Goal: Task Accomplishment & Management: Manage account settings

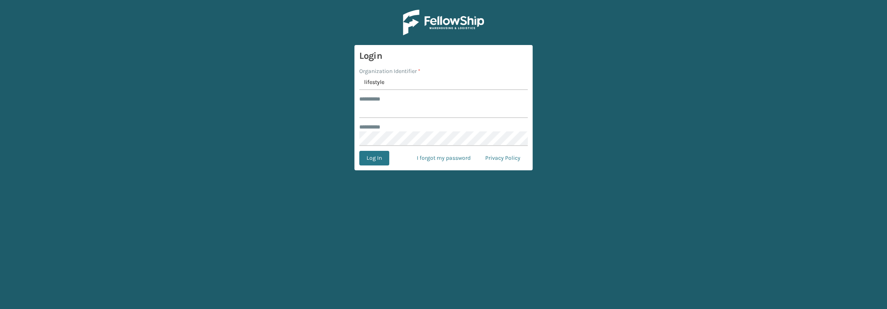
type input "lifestyle"
type input "******"
click at [369, 163] on button "Log In" at bounding box center [374, 158] width 30 height 15
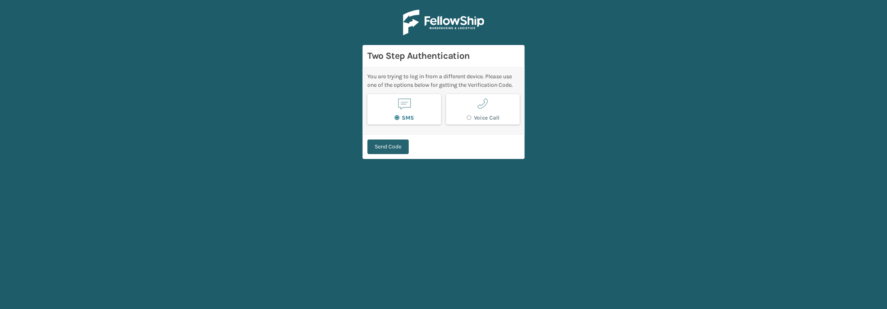
click at [406, 146] on button "Send Code" at bounding box center [388, 146] width 41 height 15
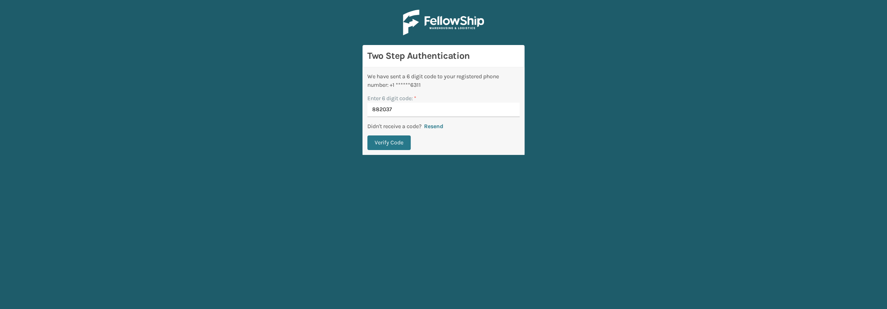
type input "882037"
click at [368, 135] on button "Verify Code" at bounding box center [389, 142] width 43 height 15
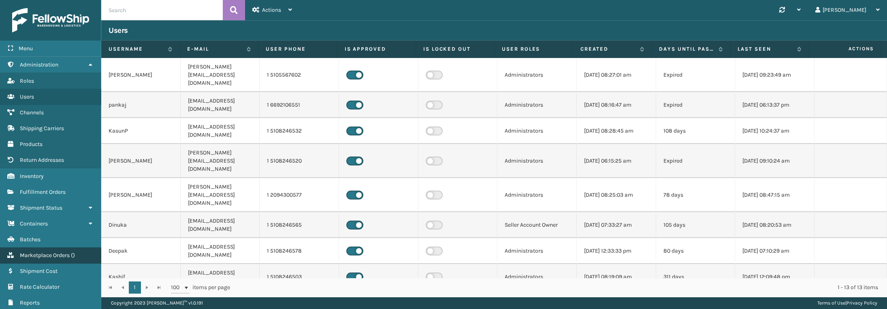
click at [52, 259] on link "Marketplace Orders ( )" at bounding box center [50, 255] width 101 height 16
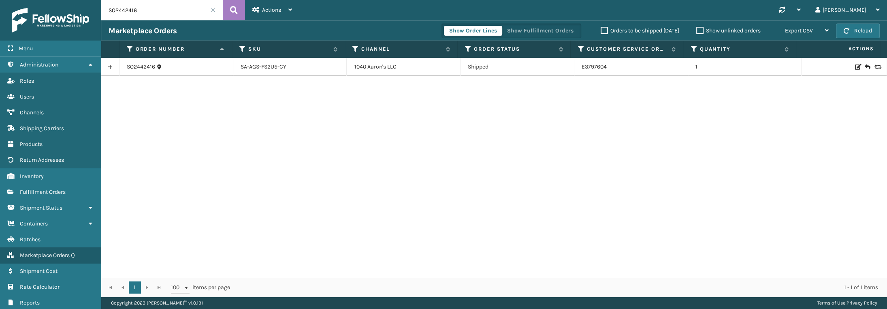
click at [129, 9] on input "SO2442416" at bounding box center [162, 10] width 122 height 20
type input "SO2447114"
click at [145, 67] on link "SO2447114" at bounding box center [140, 67] width 27 height 8
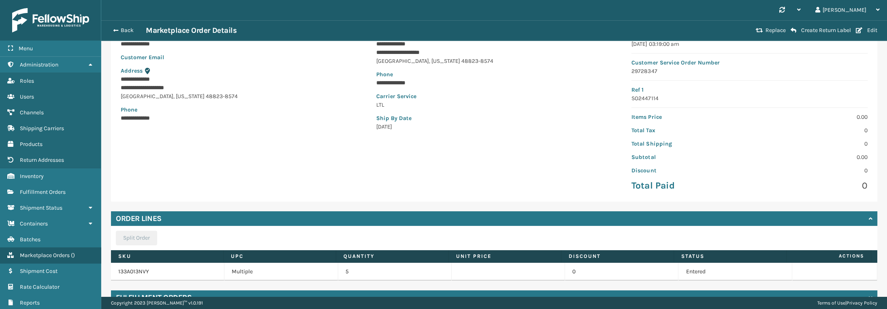
scroll to position [122, 0]
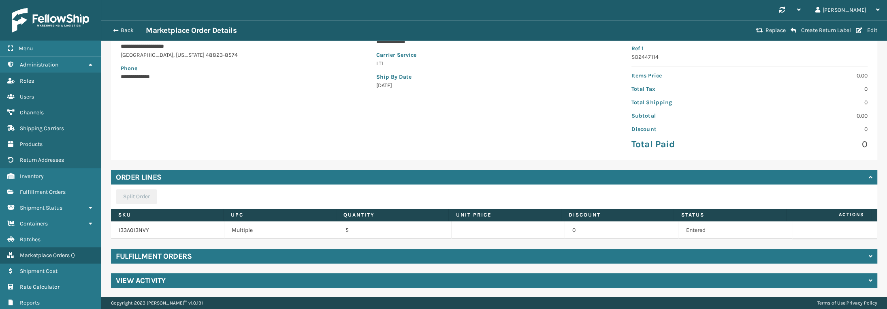
click at [354, 254] on div "Fulfillment Orders" at bounding box center [494, 256] width 767 height 15
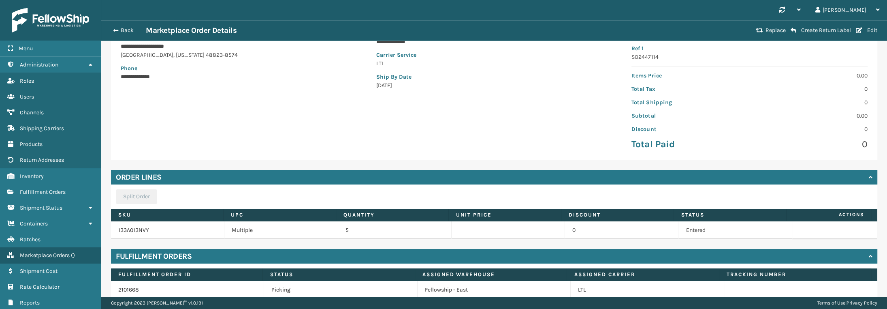
scroll to position [157, 0]
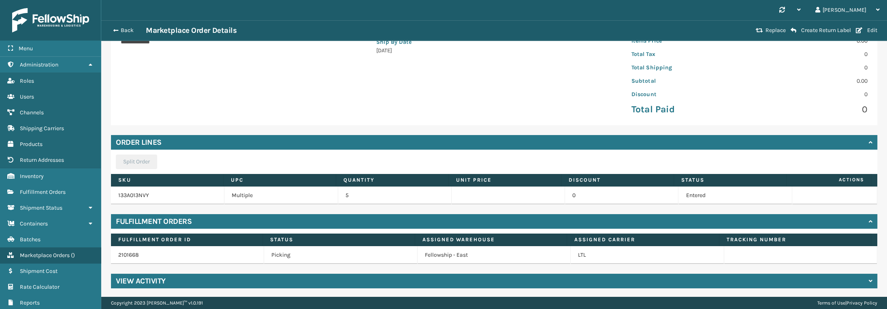
click at [361, 281] on div "View Activity" at bounding box center [494, 281] width 767 height 15
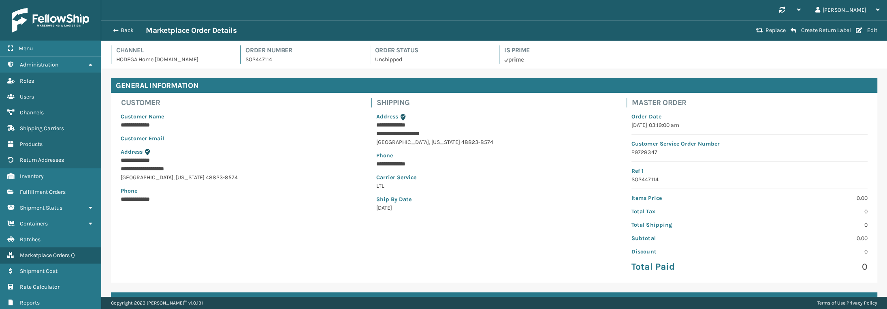
click at [871, 34] on div "Back Marketplace Order Details Replace Create Return Label Edit" at bounding box center [494, 30] width 786 height 20
click at [870, 30] on button "Edit" at bounding box center [867, 30] width 26 height 7
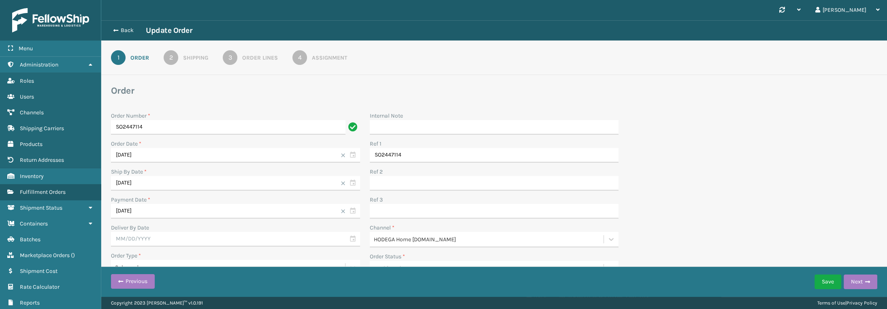
click at [190, 55] on div "Shipping" at bounding box center [195, 57] width 25 height 9
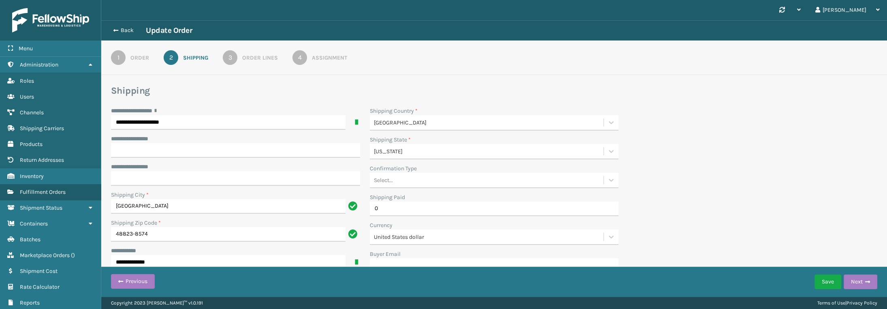
click at [253, 64] on link "3 Order Lines" at bounding box center [250, 57] width 84 height 15
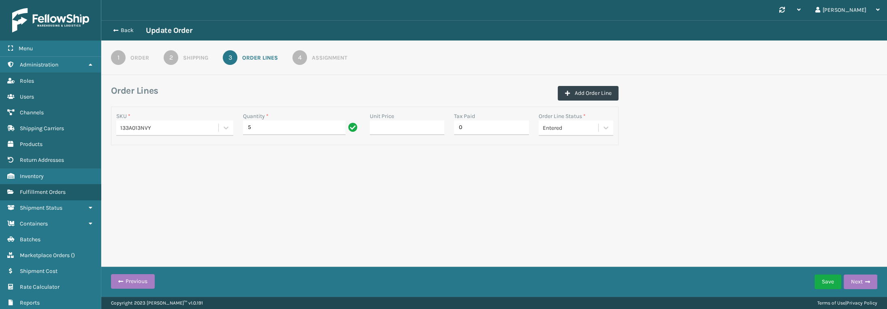
click at [328, 60] on div "Assignment" at bounding box center [329, 57] width 35 height 9
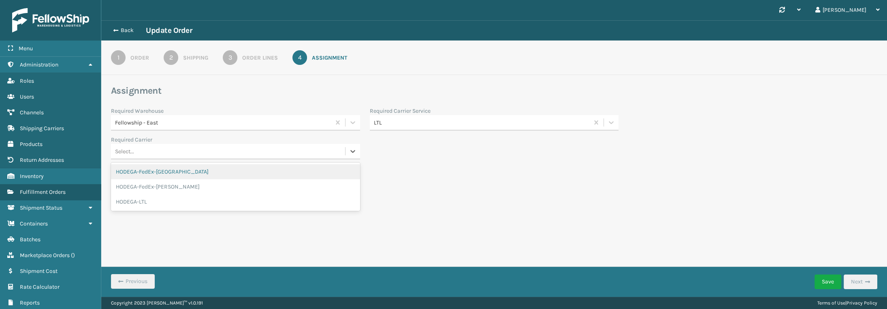
click at [284, 151] on div "Select..." at bounding box center [228, 151] width 234 height 13
click at [423, 123] on div "LTL" at bounding box center [482, 122] width 216 height 9
click at [214, 191] on div "Synchronise all channels bhavik Log Out Back Update Order 1 Order 2 Shipping 3 …" at bounding box center [494, 148] width 786 height 297
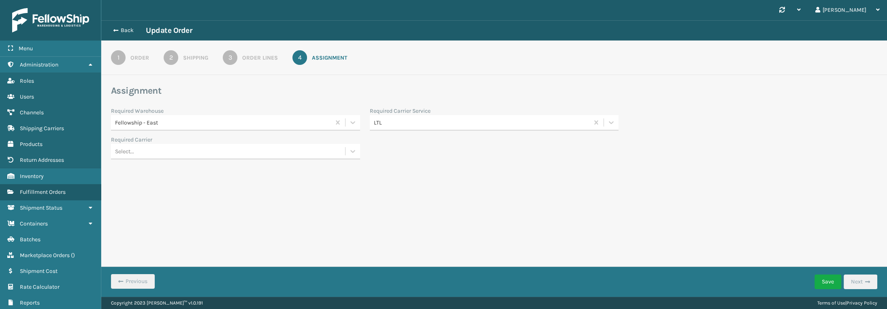
click at [255, 159] on div "Select..." at bounding box center [235, 151] width 249 height 15
click at [223, 231] on div "Synchronise all channels bhavik Log Out Back Update Order 1 Order 2 Shipping 3 …" at bounding box center [494, 148] width 786 height 297
click at [28, 114] on span "Channels" at bounding box center [32, 112] width 24 height 7
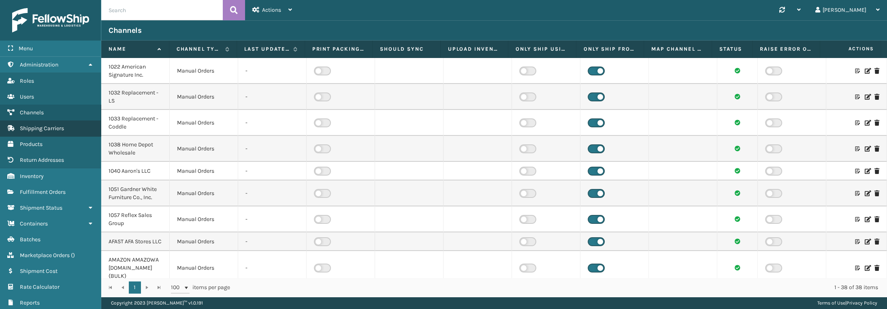
click at [28, 128] on span "Shipping Carriers" at bounding box center [42, 128] width 44 height 7
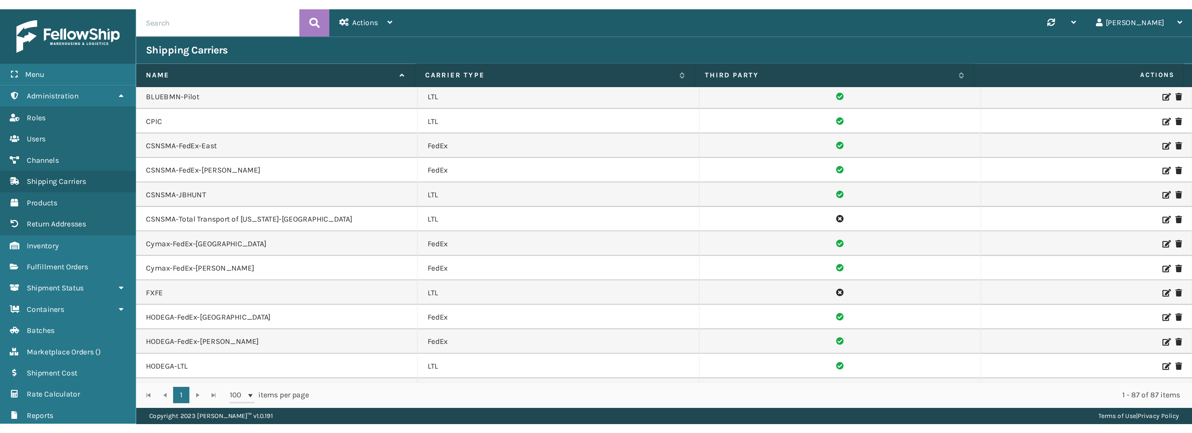
scroll to position [243, 0]
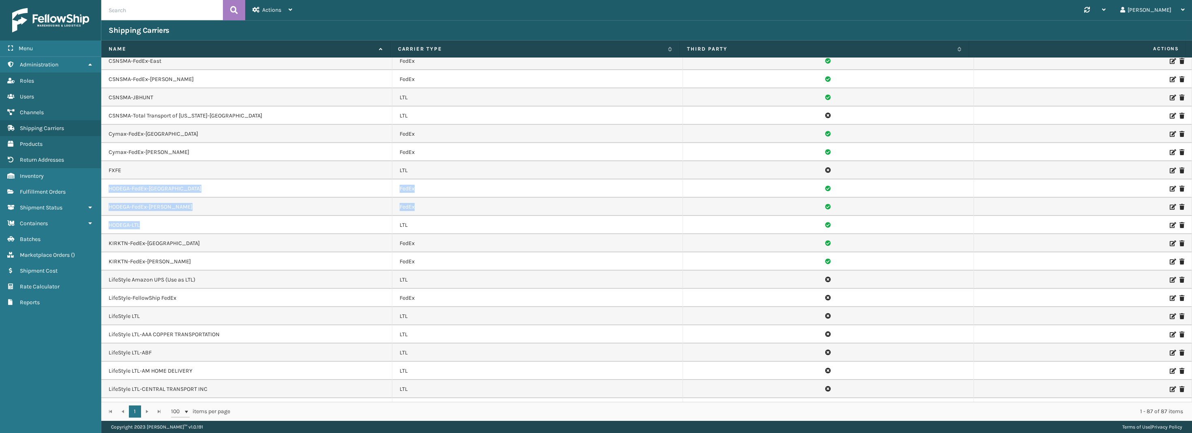
drag, startPoint x: 109, startPoint y: 188, endPoint x: 142, endPoint y: 224, distance: 49.1
click at [59, 249] on link "Shipment Cost Marketplace Orders ( )" at bounding box center [50, 255] width 101 height 16
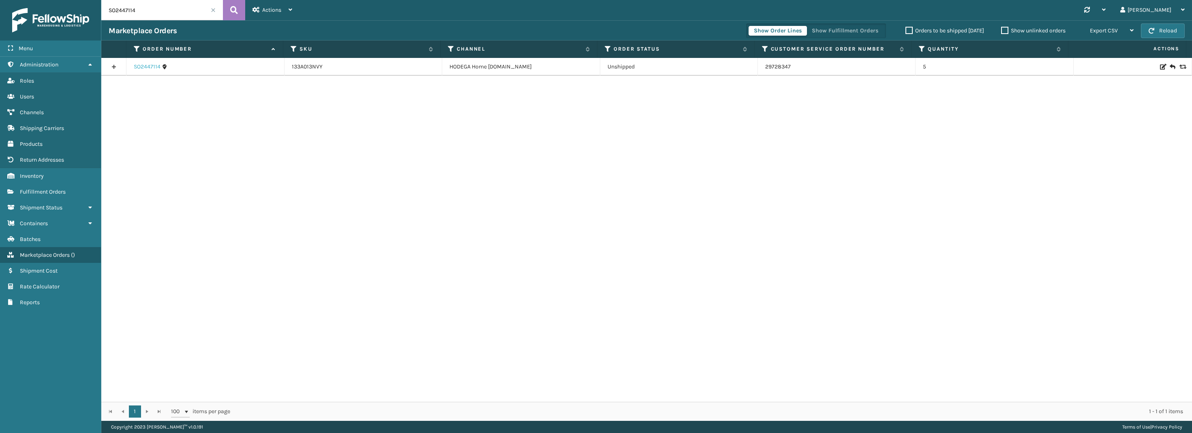
click at [142, 67] on link "SO2447114" at bounding box center [147, 67] width 27 height 8
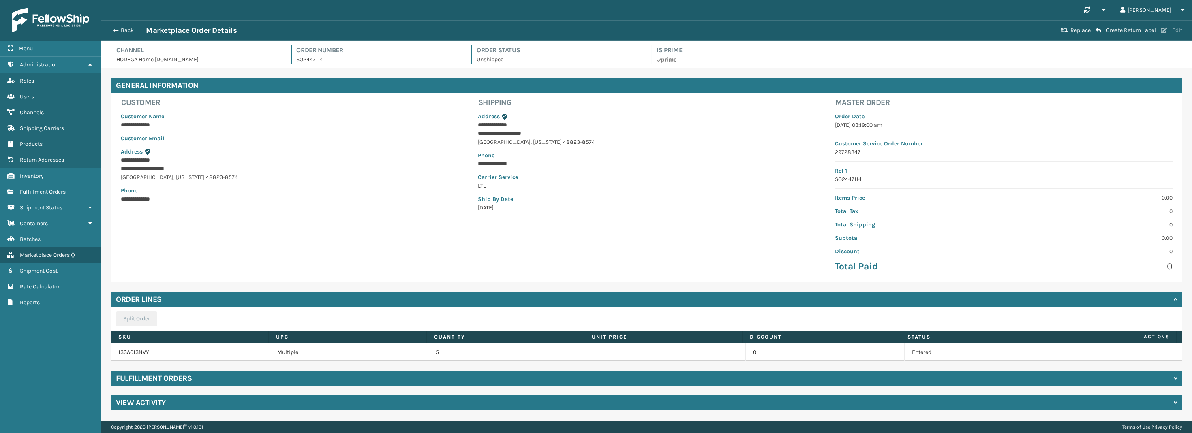
click at [887, 30] on button "Edit" at bounding box center [1171, 30] width 26 height 7
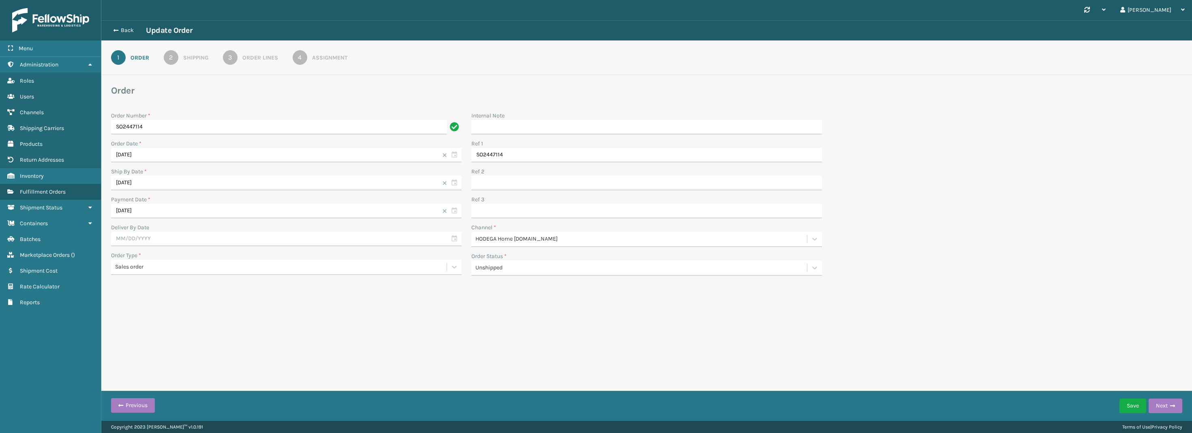
click at [320, 59] on div "Assignment" at bounding box center [329, 57] width 35 height 9
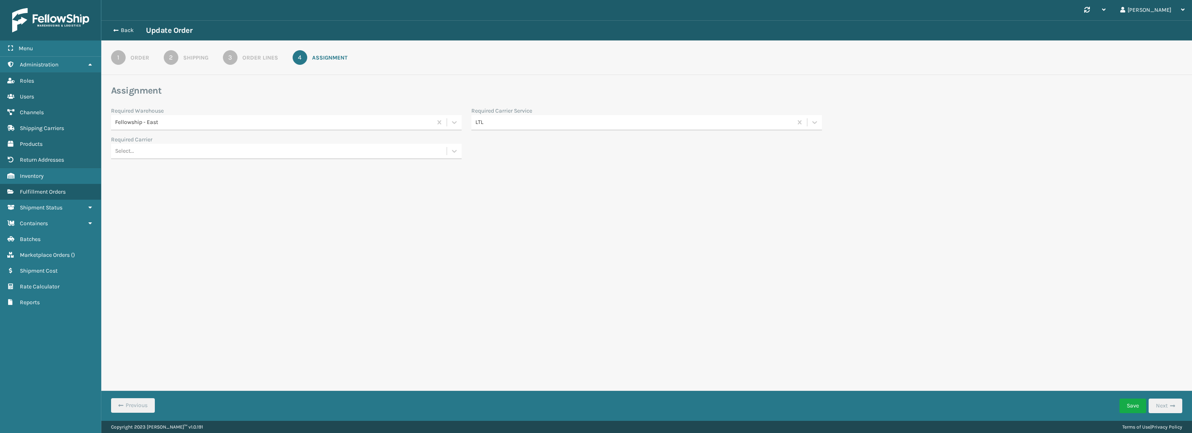
click at [171, 155] on div "Select..." at bounding box center [279, 151] width 336 height 13
click at [268, 242] on div "Synchronise all channels bhavik Log Out Back Update Order 1 Order 2 Shipping 3 …" at bounding box center [646, 210] width 1090 height 421
click at [241, 156] on div "Select..." at bounding box center [279, 151] width 336 height 13
click at [235, 235] on div "Synchronise all channels bhavik Log Out Back Update Order 1 Order 2 Shipping 3 …" at bounding box center [646, 210] width 1090 height 421
click at [45, 130] on span "Shipping Carriers" at bounding box center [42, 128] width 44 height 7
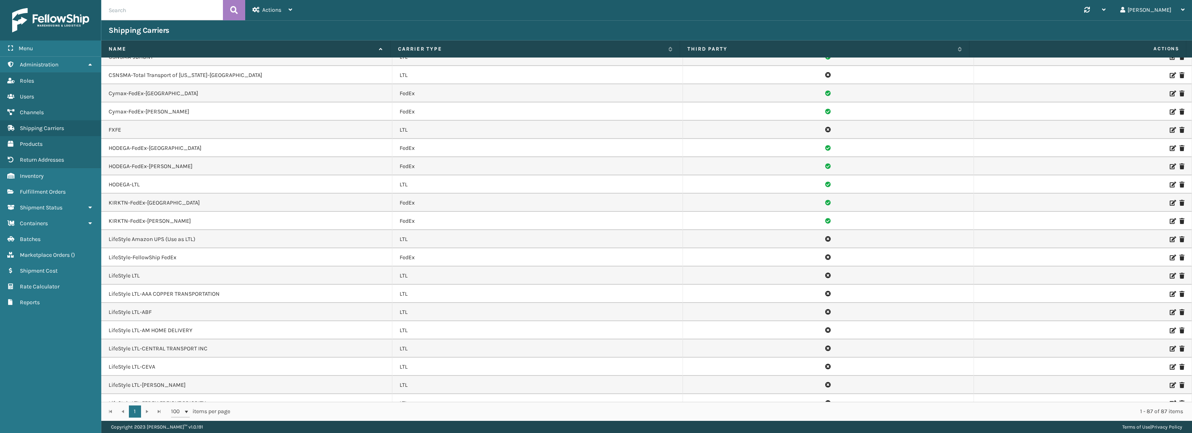
scroll to position [122, 0]
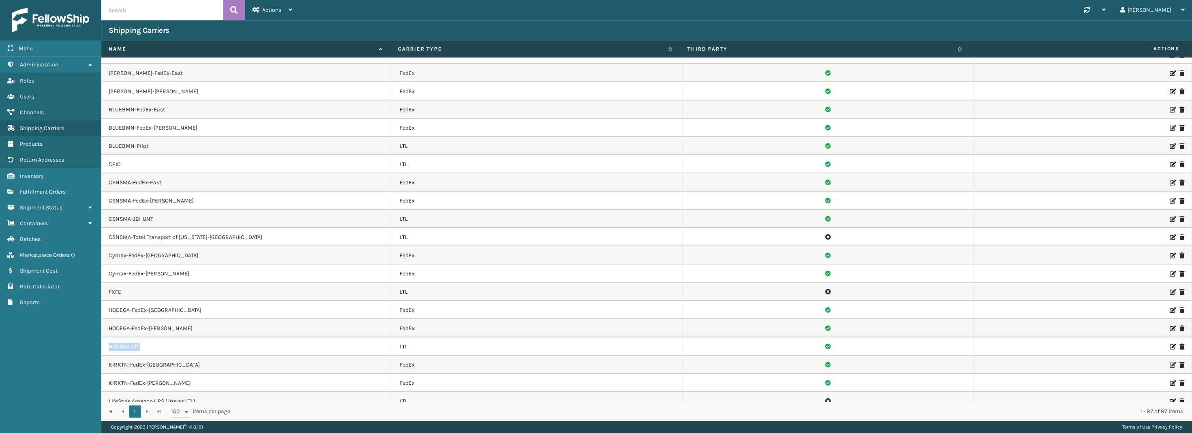
drag, startPoint x: 141, startPoint y: 342, endPoint x: 103, endPoint y: 344, distance: 38.1
click at [103, 308] on td "HODEGA-LTL" at bounding box center [246, 347] width 291 height 18
copy td "HODEGA-LTL"
click at [278, 9] on span "Actions" at bounding box center [271, 9] width 19 height 7
click at [279, 34] on button "New Carrier" at bounding box center [300, 31] width 109 height 21
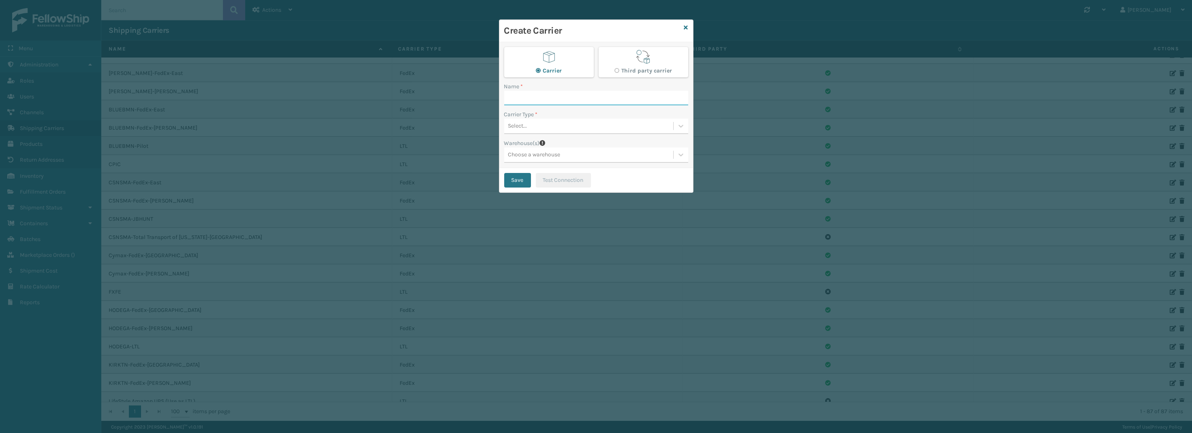
click at [575, 99] on input "Name *" at bounding box center [596, 98] width 184 height 15
paste input "HODEGA-LTL"
click at [537, 95] on input "HODEGA-LTL" at bounding box center [588, 98] width 169 height 15
type input "HODEGA-CentralTransport"
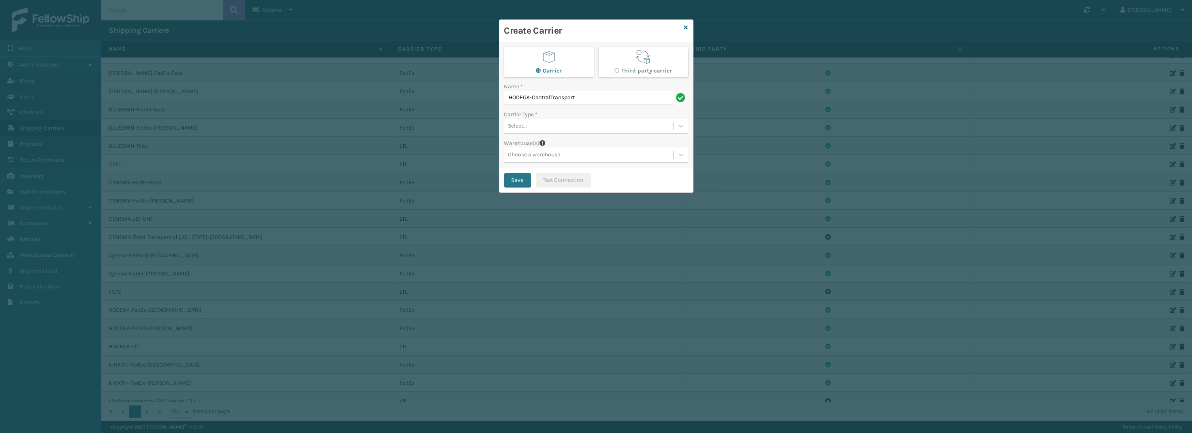
click at [541, 122] on div "Select..." at bounding box center [588, 126] width 169 height 13
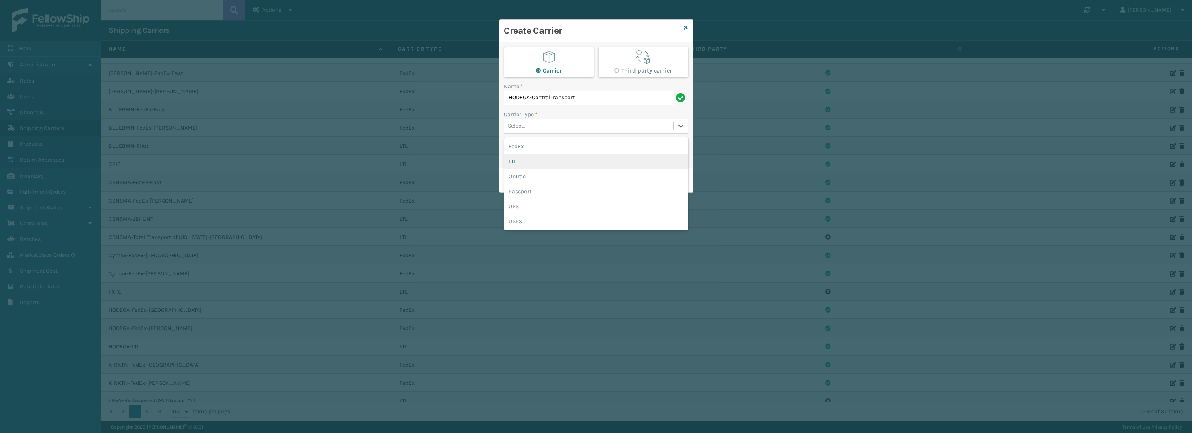
click at [541, 163] on div "LTL" at bounding box center [596, 161] width 184 height 15
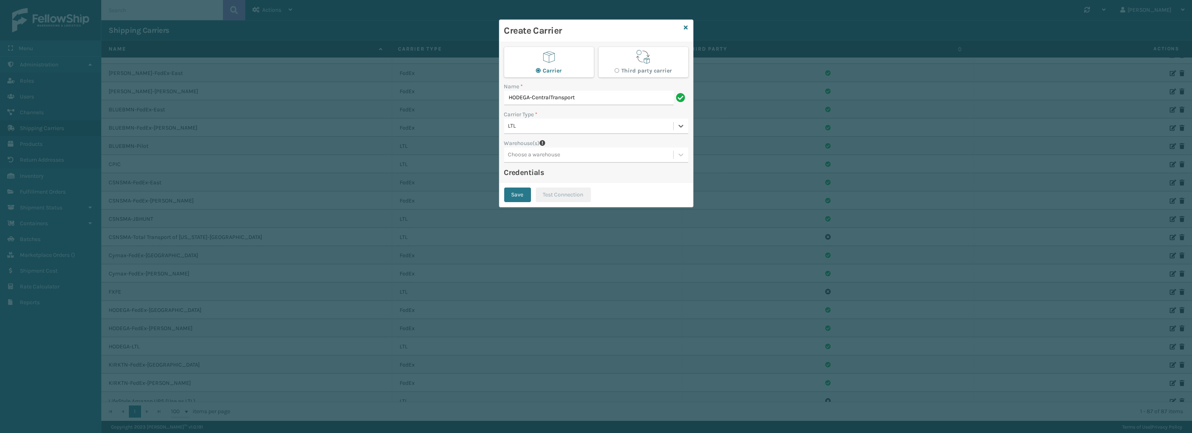
click at [530, 153] on div "Choose a warehouse" at bounding box center [534, 155] width 52 height 9
click at [550, 177] on div "Fellowship - East" at bounding box center [596, 175] width 184 height 15
click at [624, 156] on div "Fellowship - East" at bounding box center [581, 154] width 154 height 13
click at [589, 178] on div "Ladson (Ironlink Logistics)" at bounding box center [596, 175] width 184 height 15
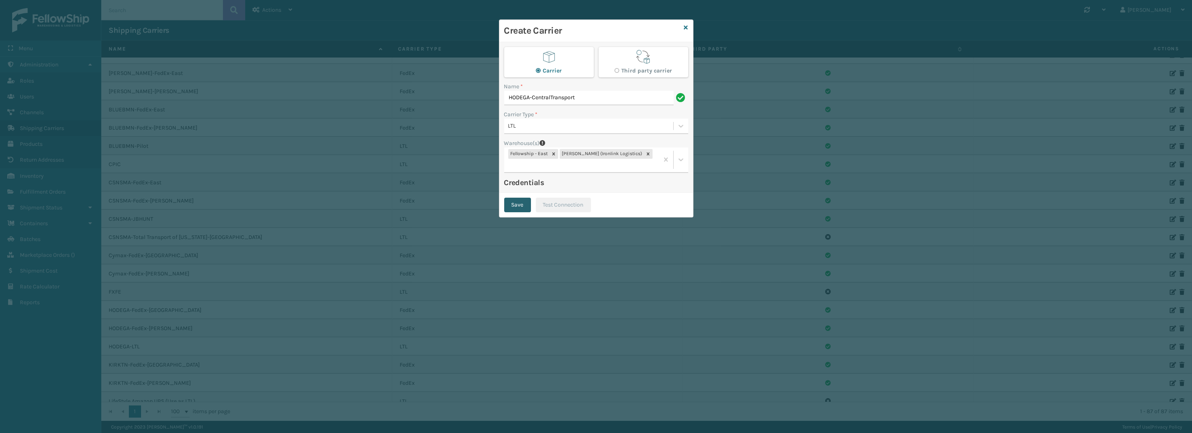
click at [511, 198] on button "Save" at bounding box center [517, 205] width 27 height 15
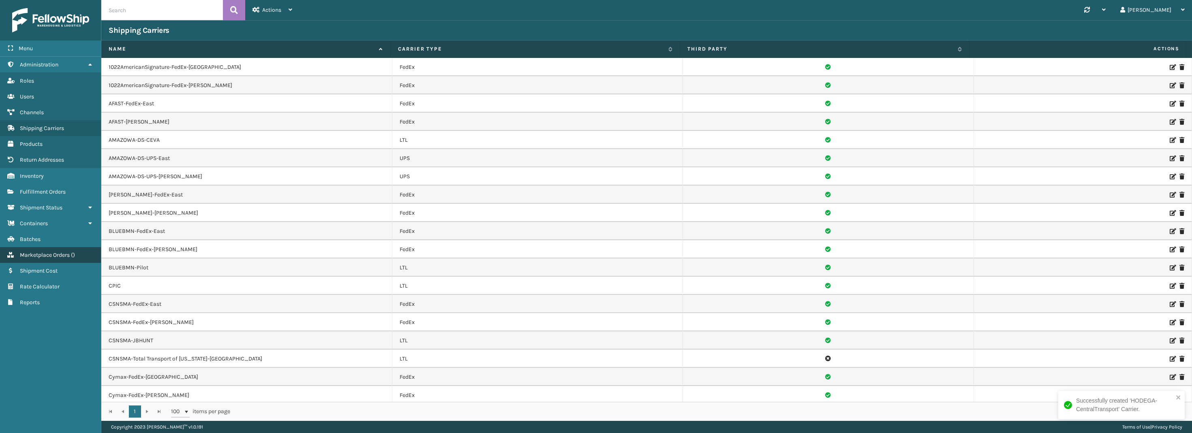
click at [32, 248] on link "Marketplace Orders ( )" at bounding box center [50, 255] width 101 height 16
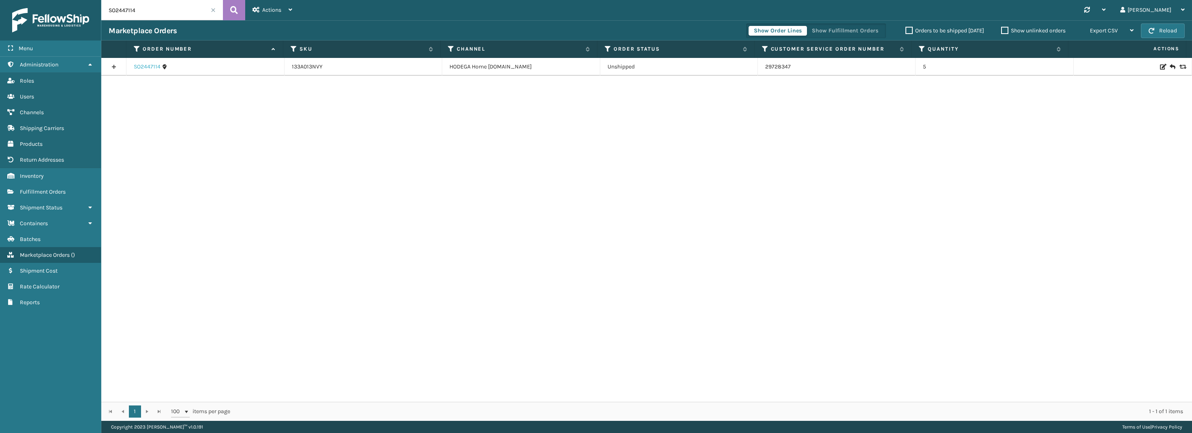
click at [150, 67] on link "SO2447114" at bounding box center [147, 67] width 27 height 8
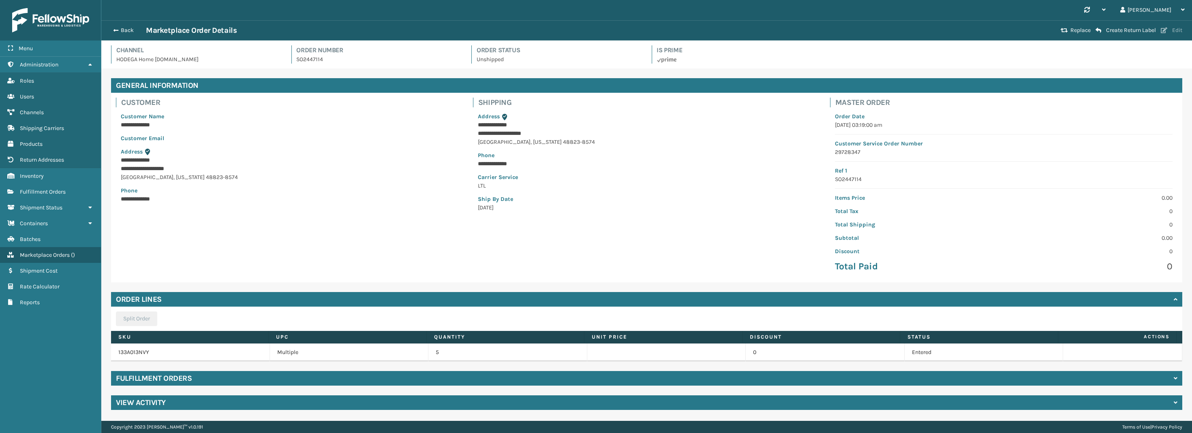
click at [887, 29] on button "Edit" at bounding box center [1171, 30] width 26 height 7
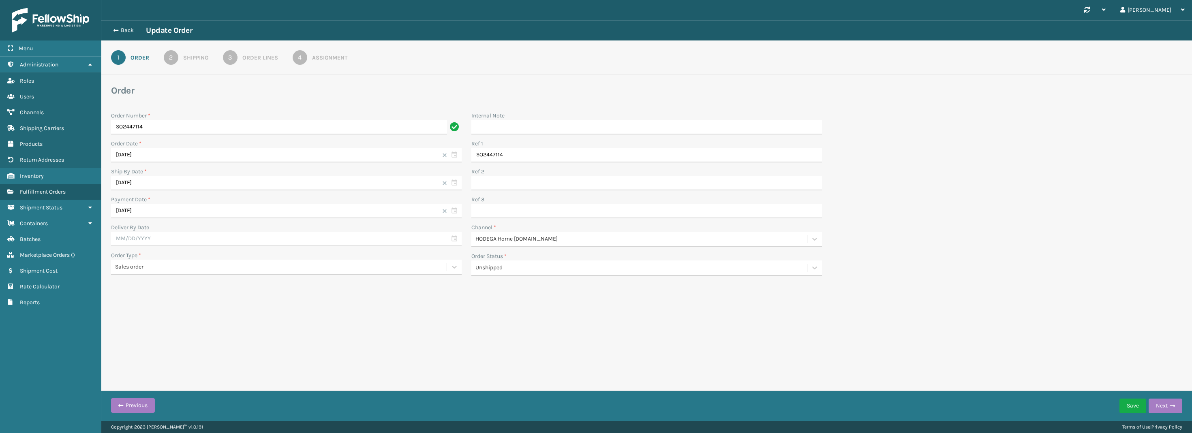
click at [289, 54] on link "4 Assignment" at bounding box center [320, 57] width 84 height 15
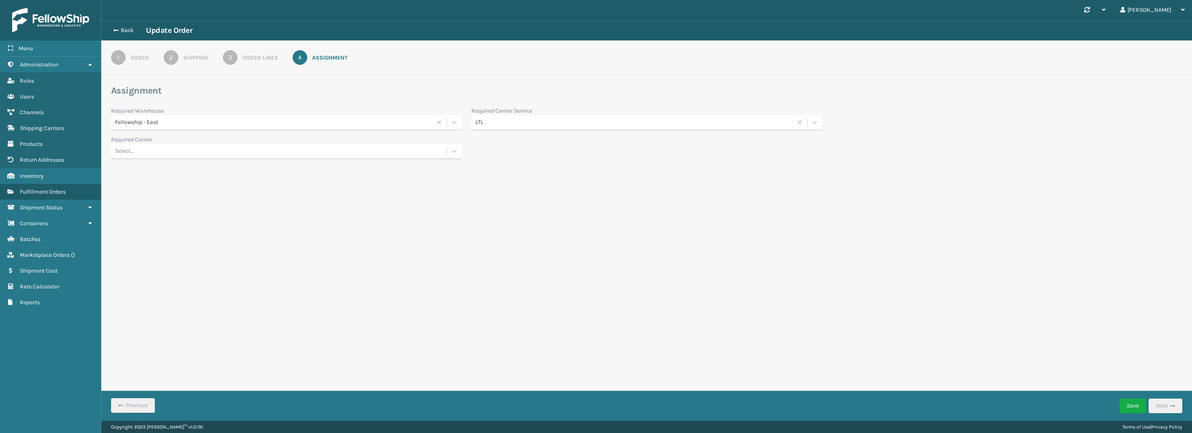
click at [275, 150] on div "Select..." at bounding box center [279, 151] width 336 height 13
click at [524, 187] on div "Back Update Order 1 Order 2 Shipping 3 Order Lines 4 Assignment Assignment Requ…" at bounding box center [646, 104] width 1090 height 169
click at [45, 113] on link "Channels" at bounding box center [50, 113] width 101 height 16
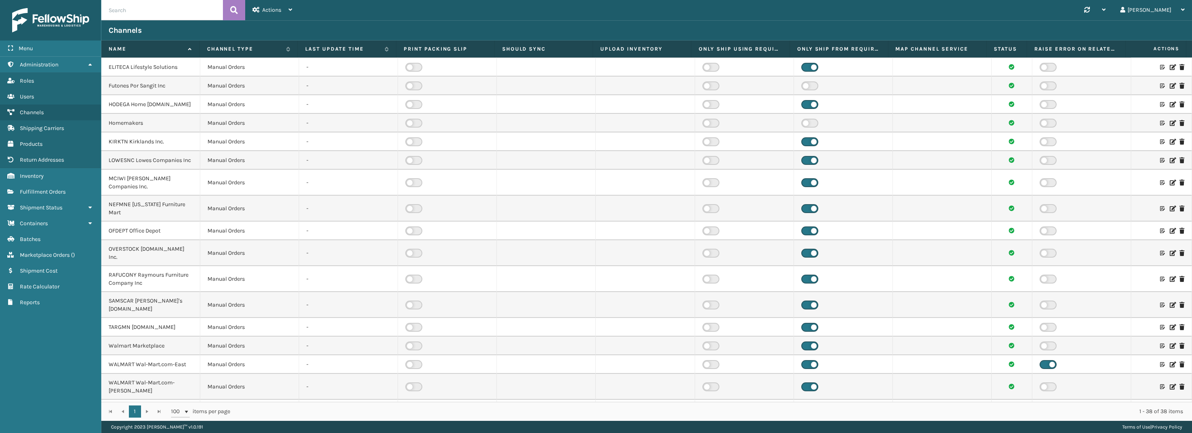
scroll to position [284, 0]
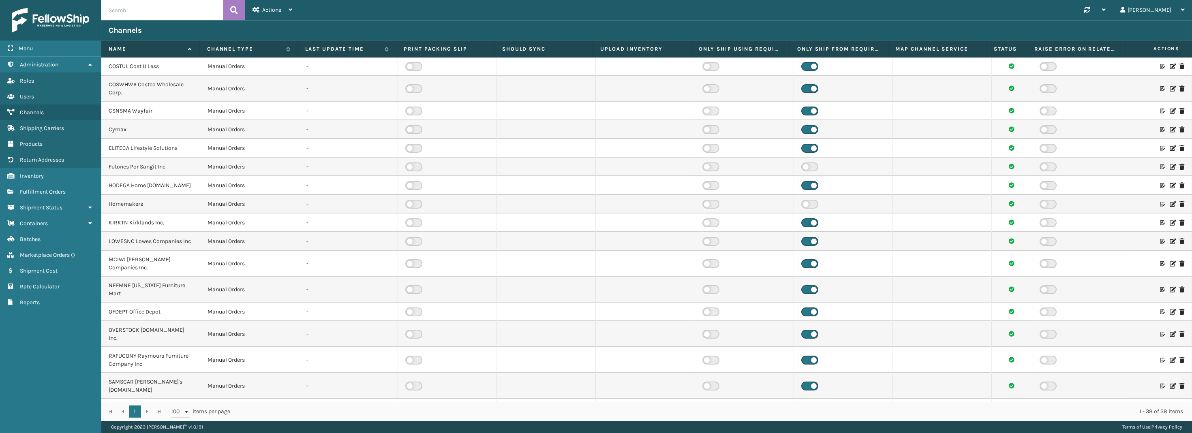
click at [887, 184] on icon at bounding box center [1171, 186] width 5 height 6
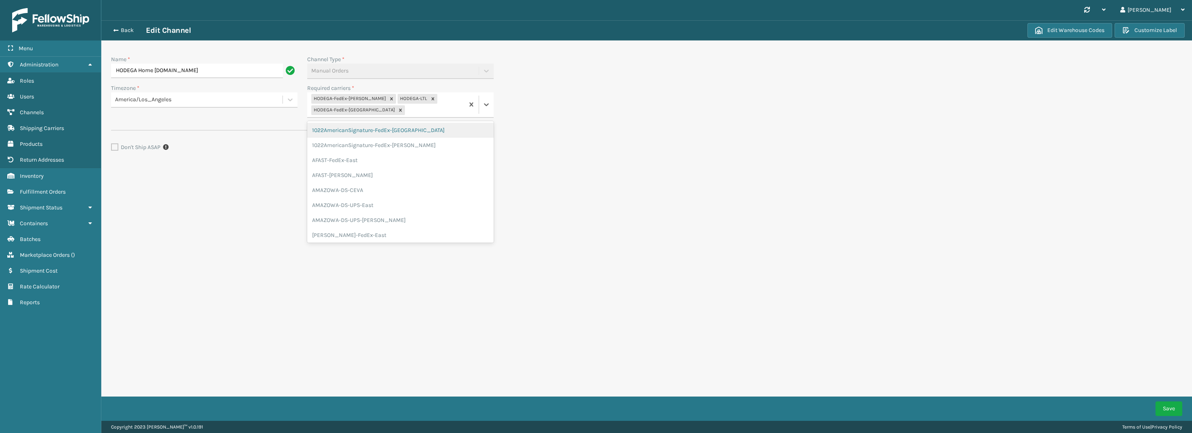
click at [408, 108] on div "HODEGA-FedEx-Ladson HODEGA-LTL HODEGA-FedEx-Bristol" at bounding box center [385, 104] width 157 height 25
click at [370, 212] on div "HODEGA-CentralTransport" at bounding box center [400, 218] width 186 height 15
click at [887, 308] on button "Save" at bounding box center [1168, 409] width 27 height 15
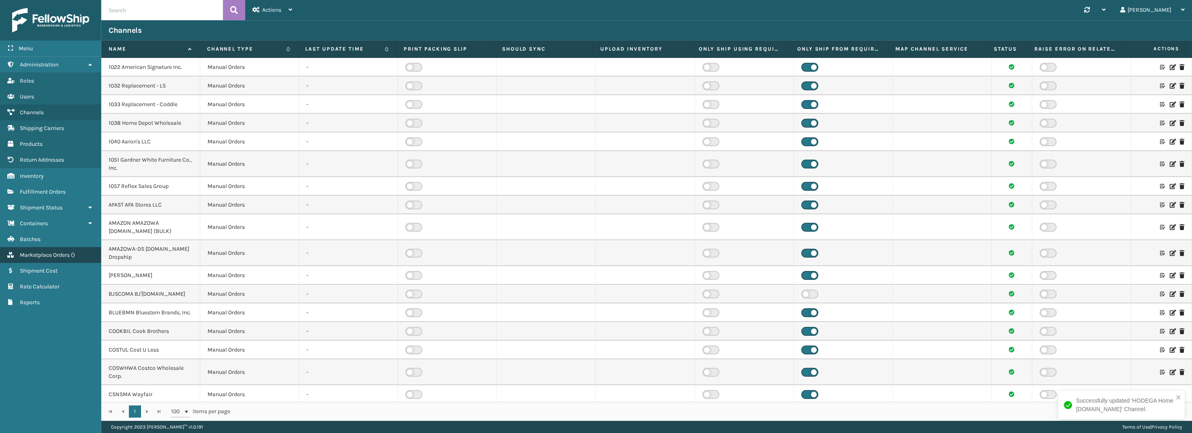
click at [57, 256] on span "Marketplace Orders" at bounding box center [45, 255] width 50 height 7
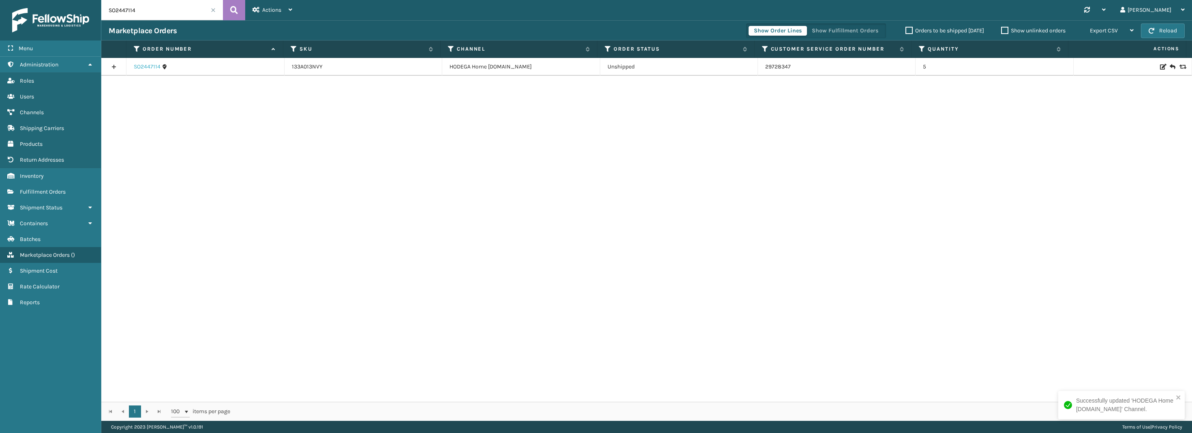
click at [147, 68] on link "SO2447114" at bounding box center [147, 67] width 27 height 8
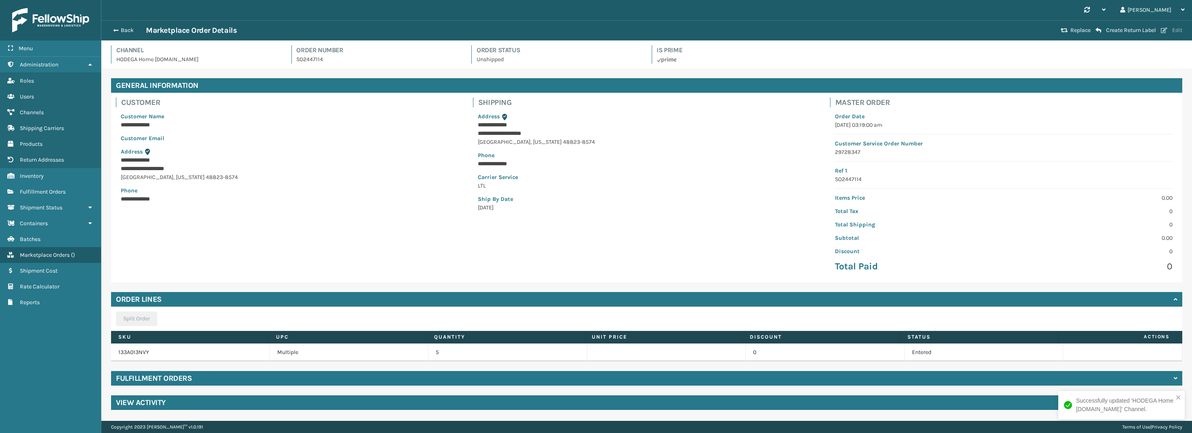
click at [887, 31] on button "Edit" at bounding box center [1171, 30] width 26 height 7
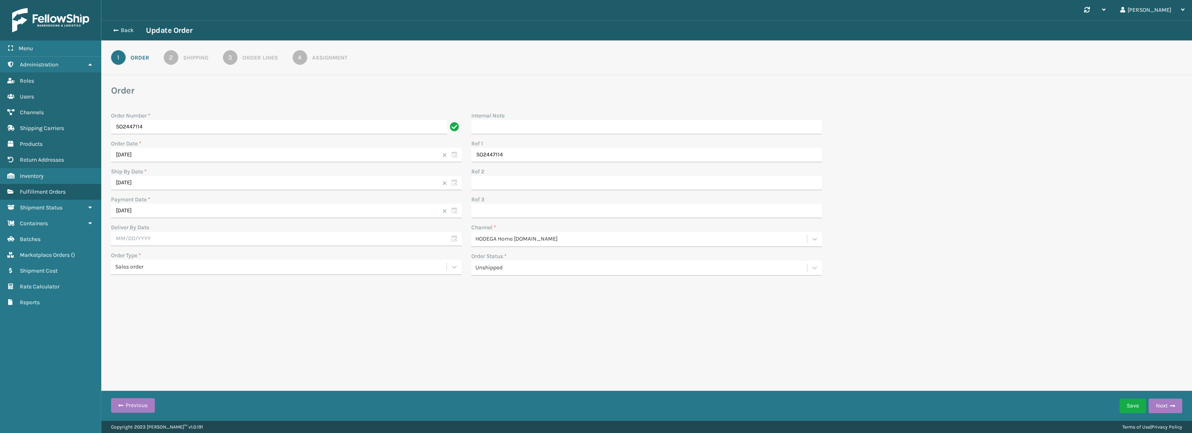
click at [303, 53] on div "4" at bounding box center [300, 57] width 15 height 15
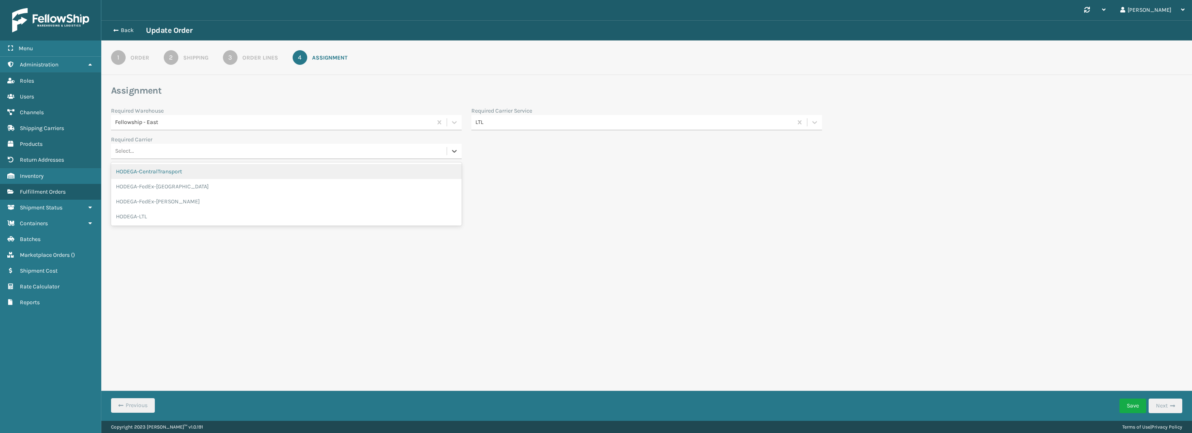
click at [143, 153] on div "Select..." at bounding box center [279, 151] width 336 height 13
click at [175, 171] on div "HODEGA-CentralTransport" at bounding box center [286, 171] width 351 height 15
click at [887, 308] on button "Save" at bounding box center [1132, 406] width 27 height 15
